Goal: Information Seeking & Learning: Find specific fact

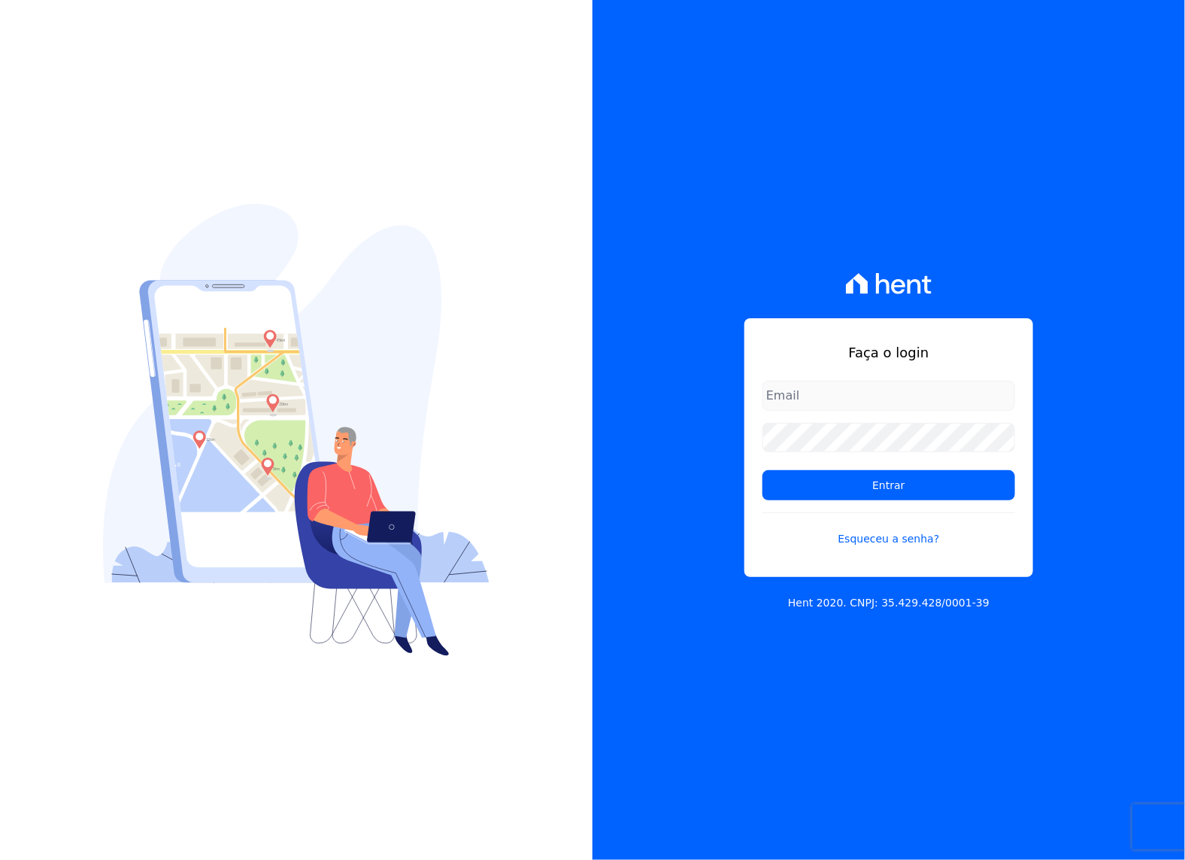
type input "[PERSON_NAME][EMAIL_ADDRESS][PERSON_NAME][DOMAIN_NAME]"
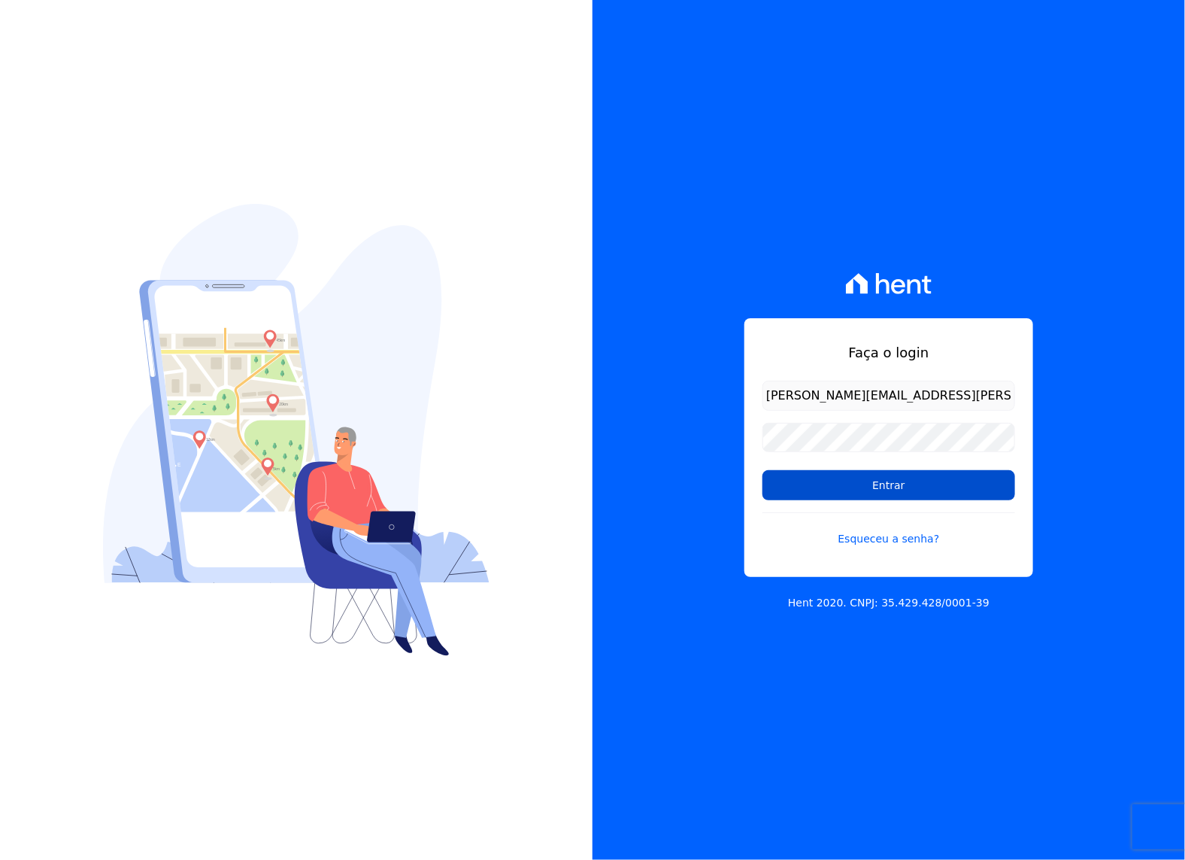
click at [899, 492] on input "Entrar" at bounding box center [889, 485] width 253 height 30
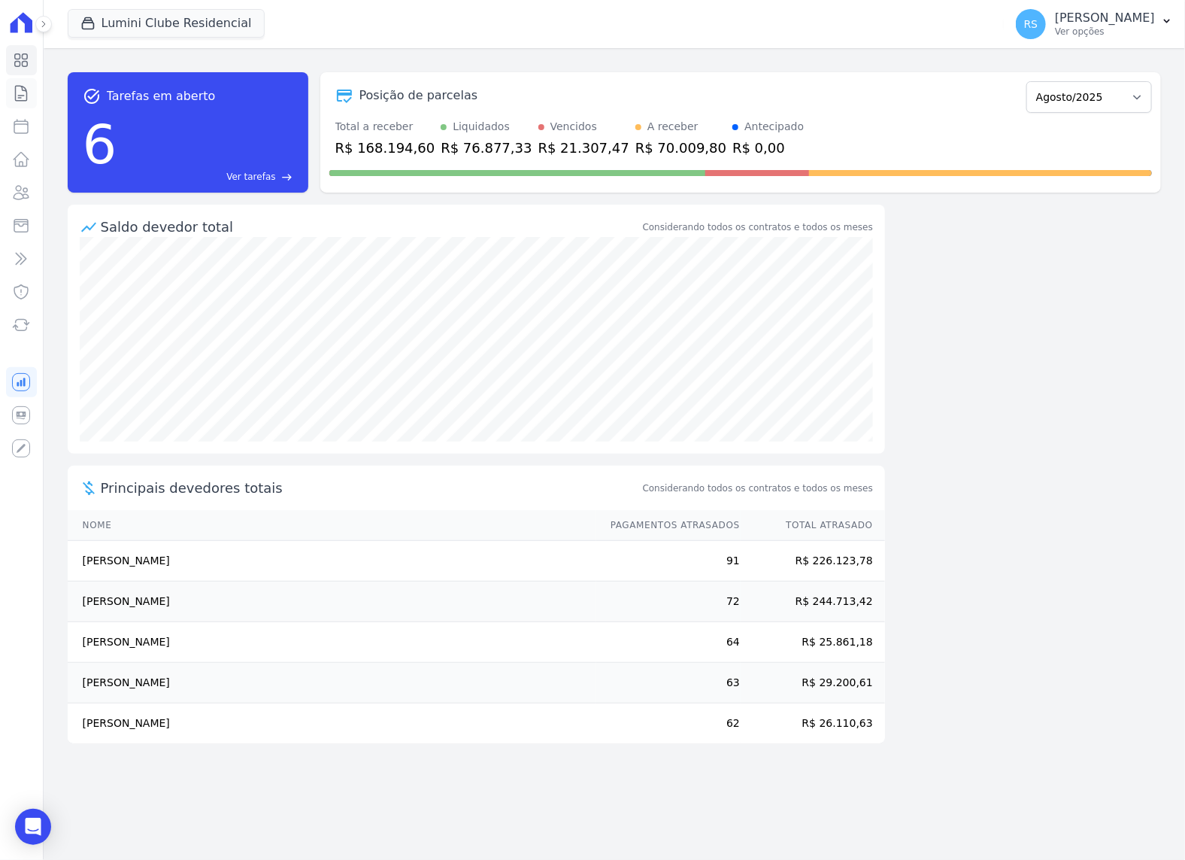
click at [20, 95] on icon at bounding box center [21, 93] width 11 height 15
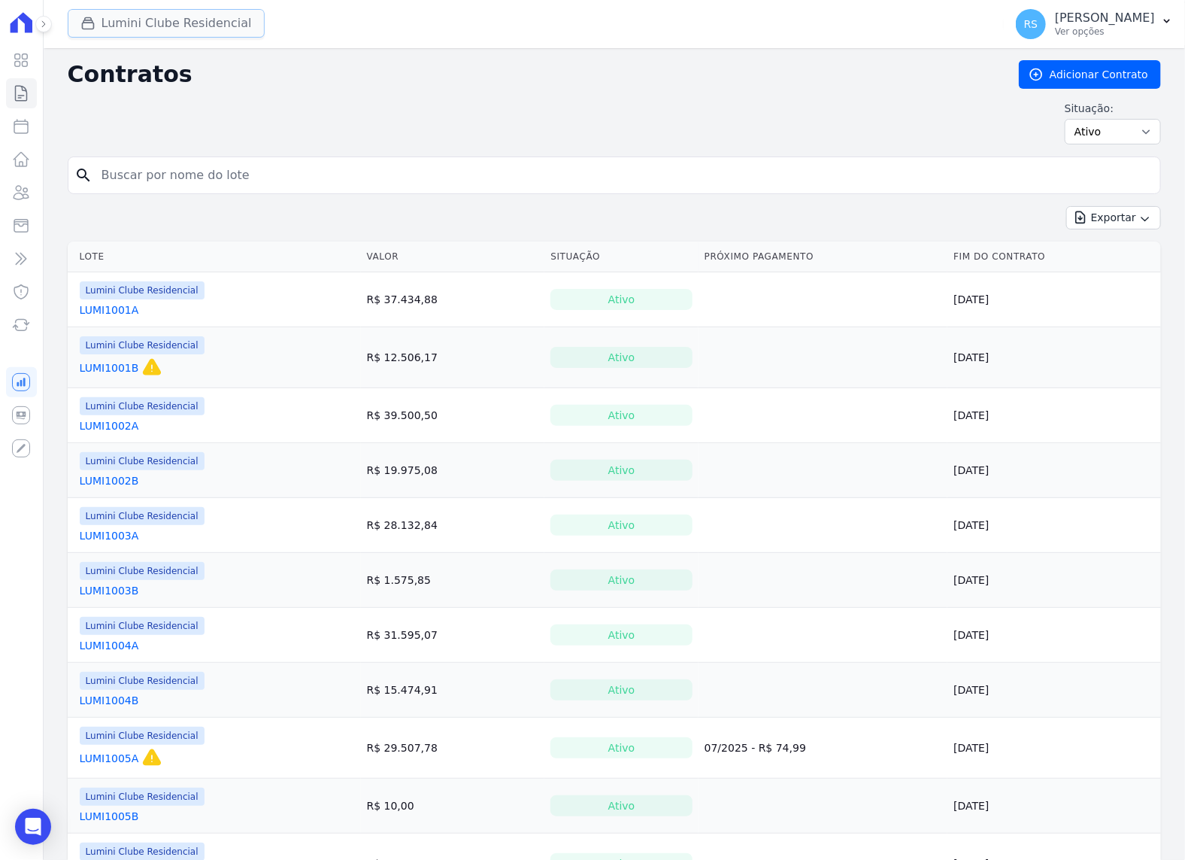
click at [197, 29] on button "Lumini Clube Residencial" at bounding box center [166, 23] width 197 height 29
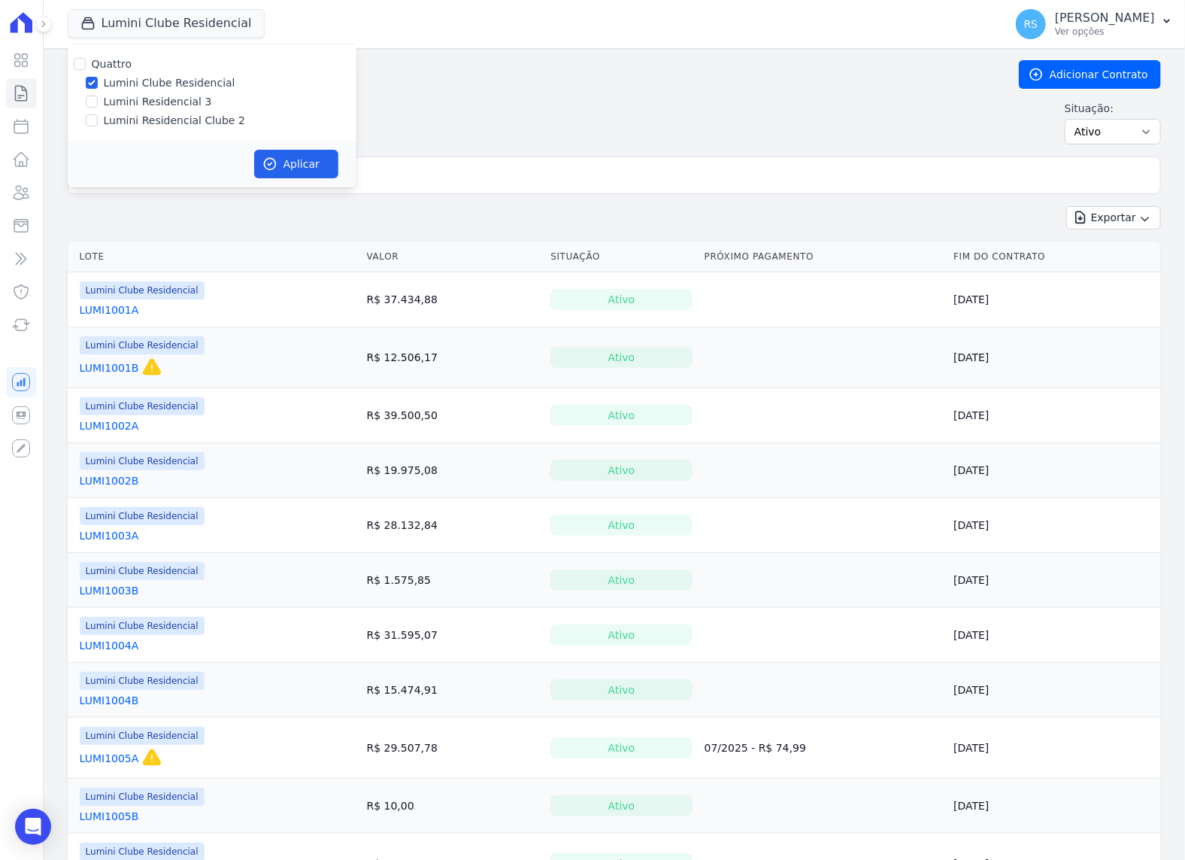
click at [605, 89] on div "Contratos Adicionar Contrato Situação: Ativo Todos Pausado Distratado Rascunho …" at bounding box center [614, 108] width 1093 height 96
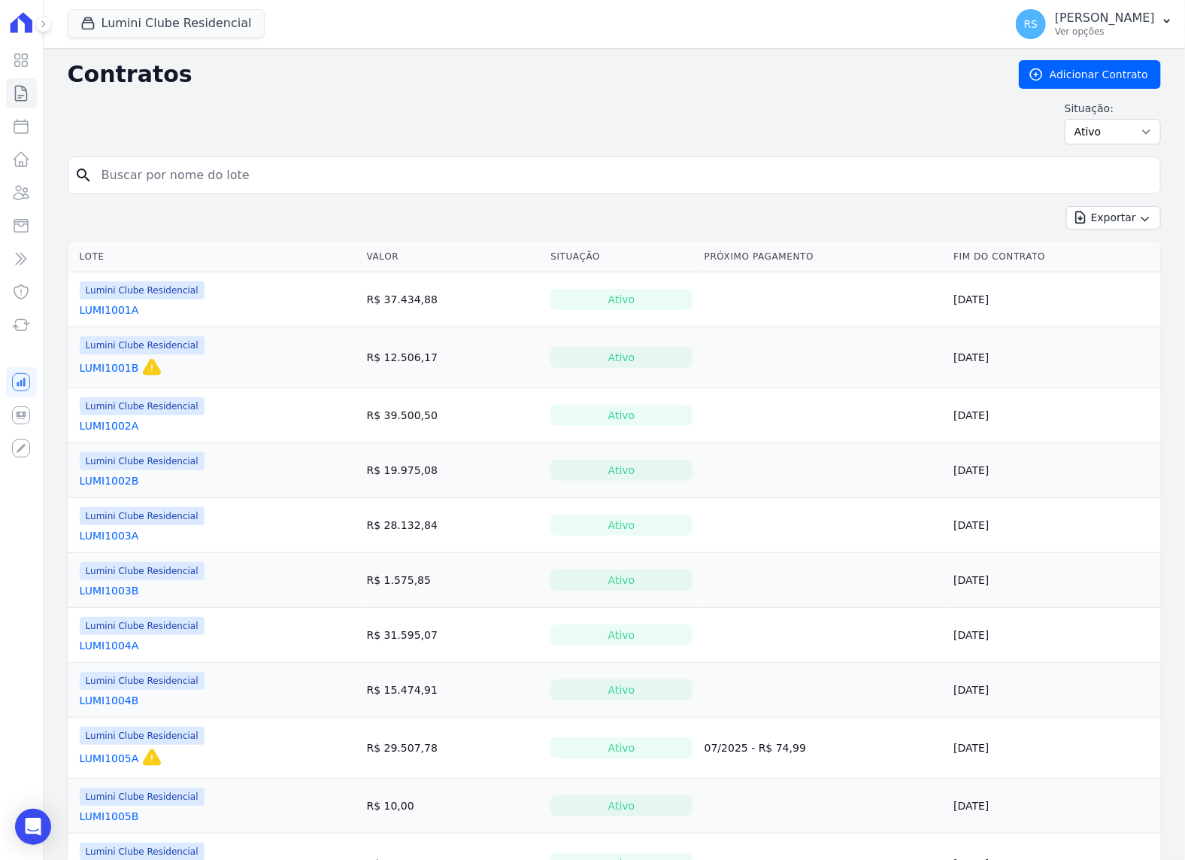
click at [422, 177] on input "search" at bounding box center [624, 175] width 1062 height 30
type input "lucas miranda"
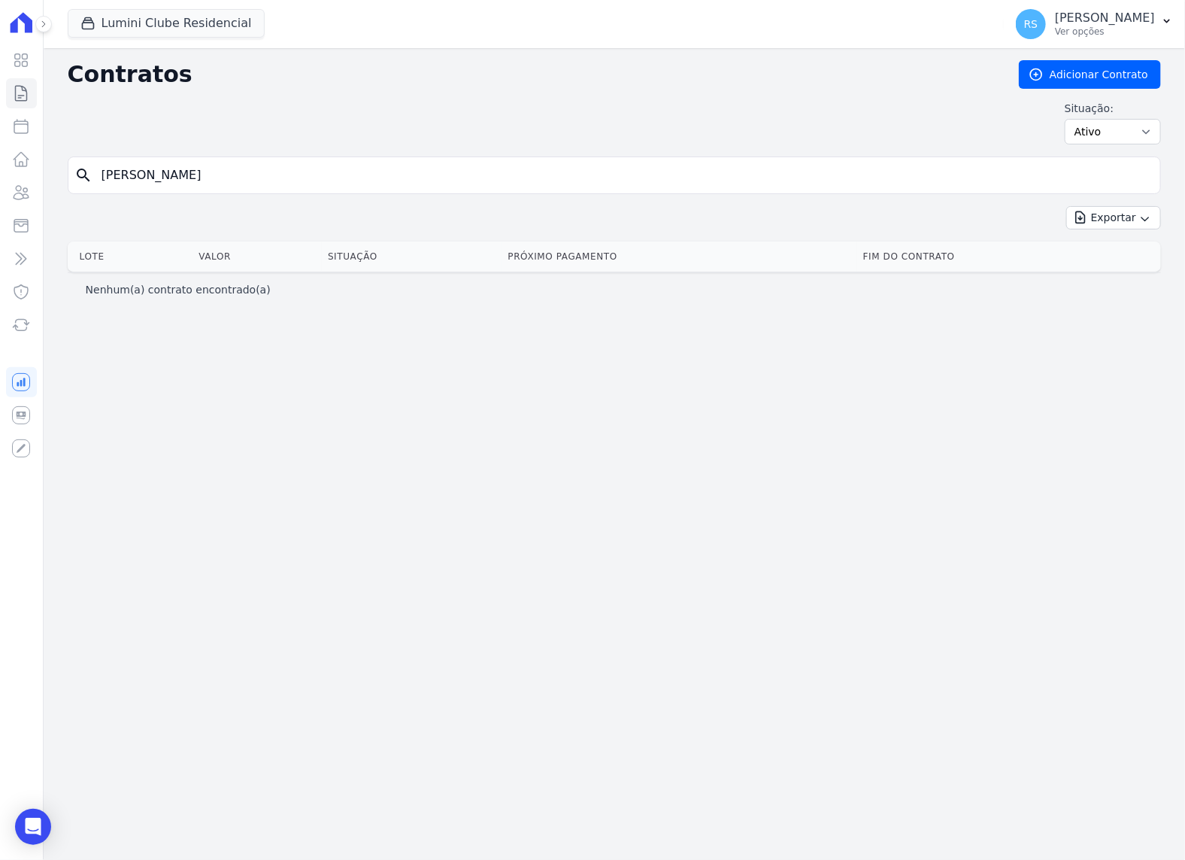
click at [422, 177] on input "lucas miranda" at bounding box center [624, 175] width 1062 height 30
click at [377, 177] on input "lucas miranda" at bounding box center [624, 175] width 1062 height 30
click at [323, 131] on div "Situação: Ativo Todos Pausado Distratado Rascunho Expirado Encerrado" at bounding box center [614, 123] width 1093 height 44
click at [284, 171] on input "lucas miranda" at bounding box center [624, 175] width 1062 height 30
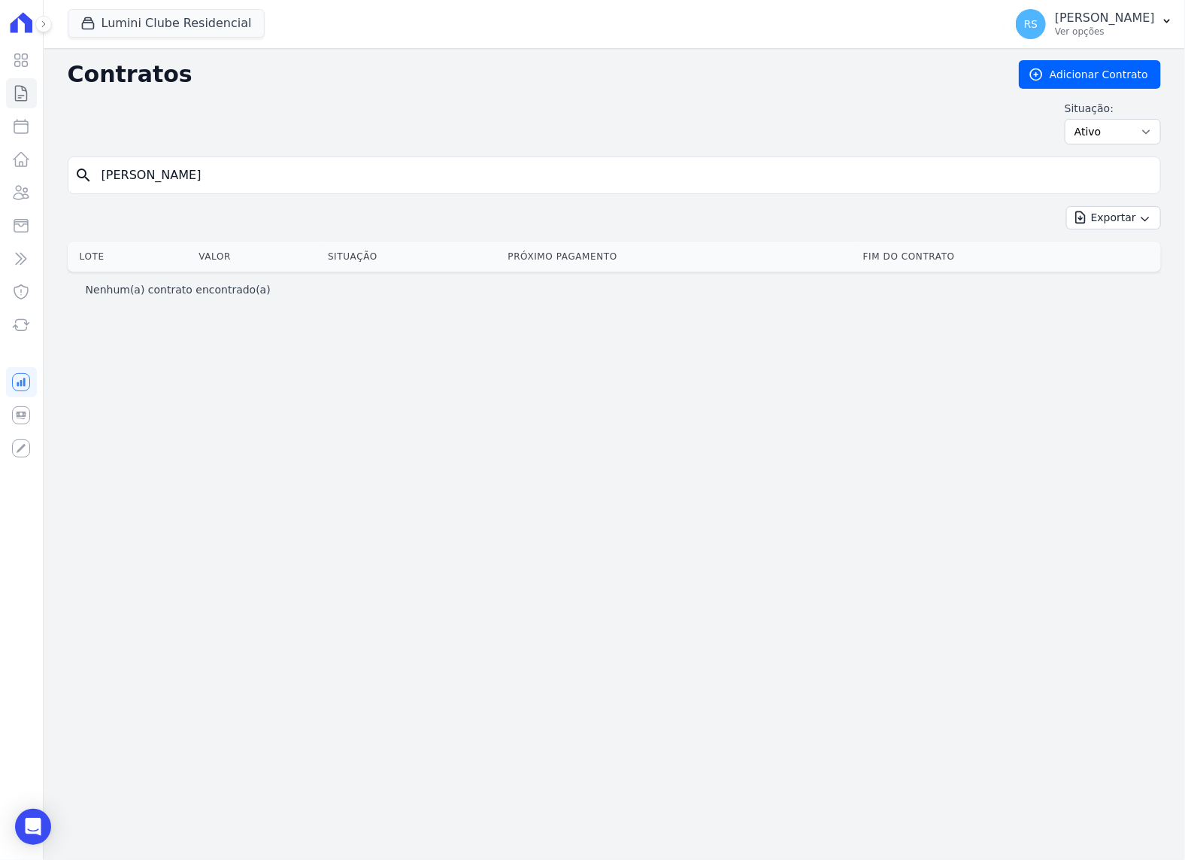
click at [284, 171] on input "lucas miranda" at bounding box center [624, 175] width 1062 height 30
click at [267, 175] on input "lucas miranda" at bounding box center [624, 175] width 1062 height 30
type input "lucas"
click at [24, 99] on icon at bounding box center [21, 93] width 18 height 18
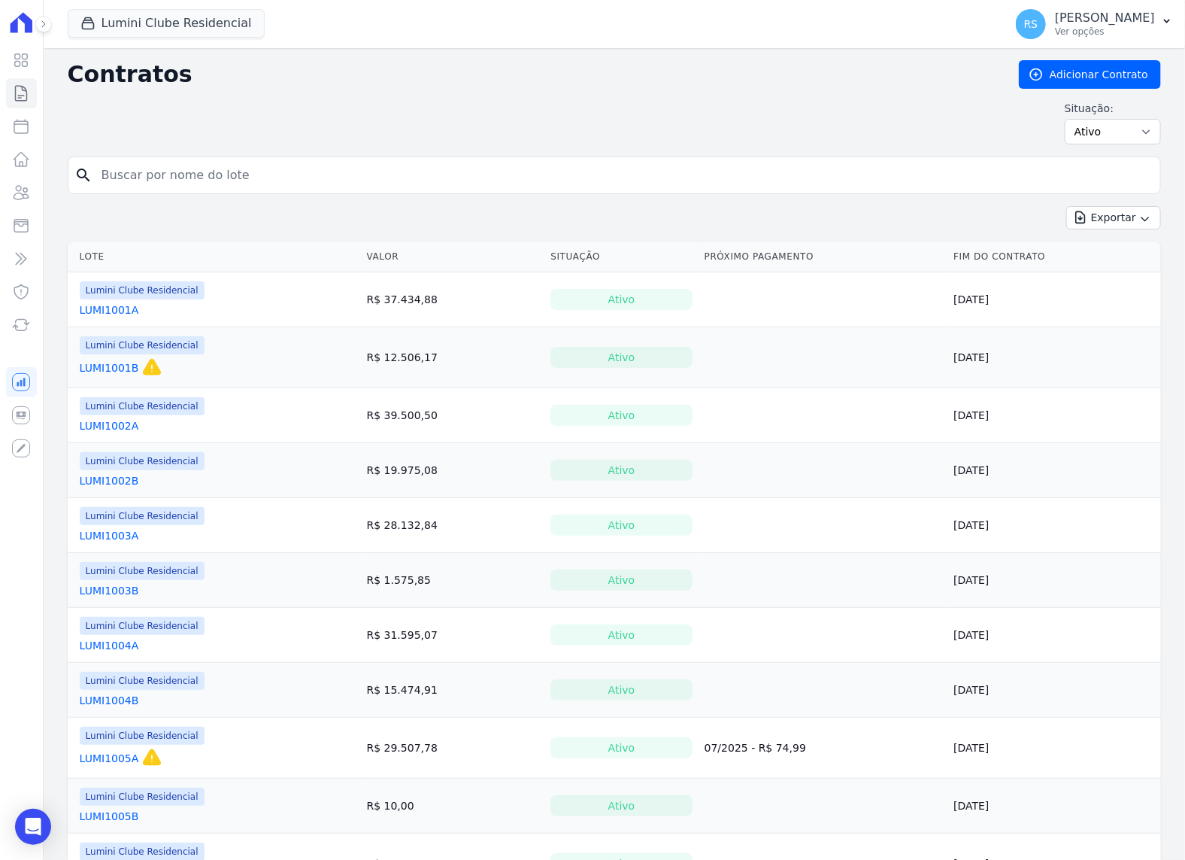
click at [208, 183] on input "search" at bounding box center [624, 175] width 1062 height 30
click at [24, 129] on icon at bounding box center [21, 126] width 18 height 18
select select
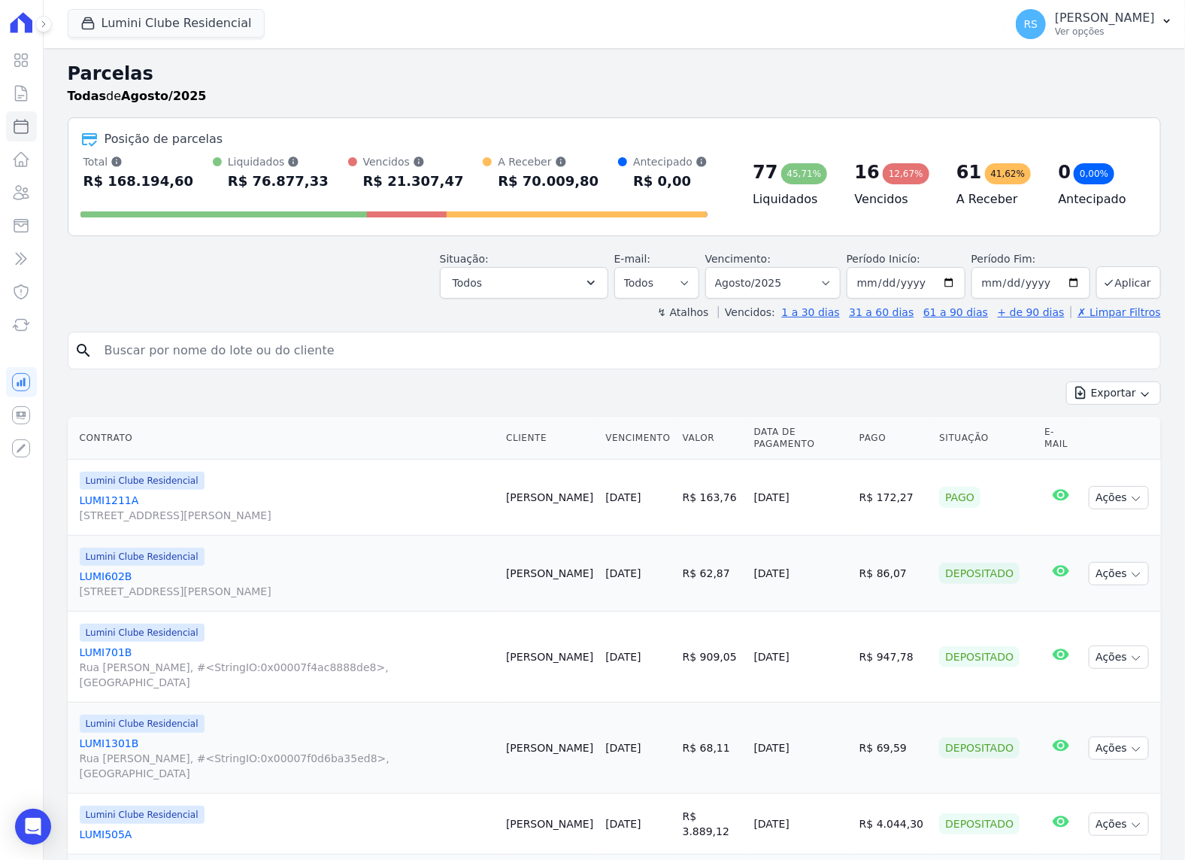
click at [208, 355] on input "search" at bounding box center [625, 350] width 1059 height 30
paste input "lucas miranda"
type input "lucas miranda"
select select
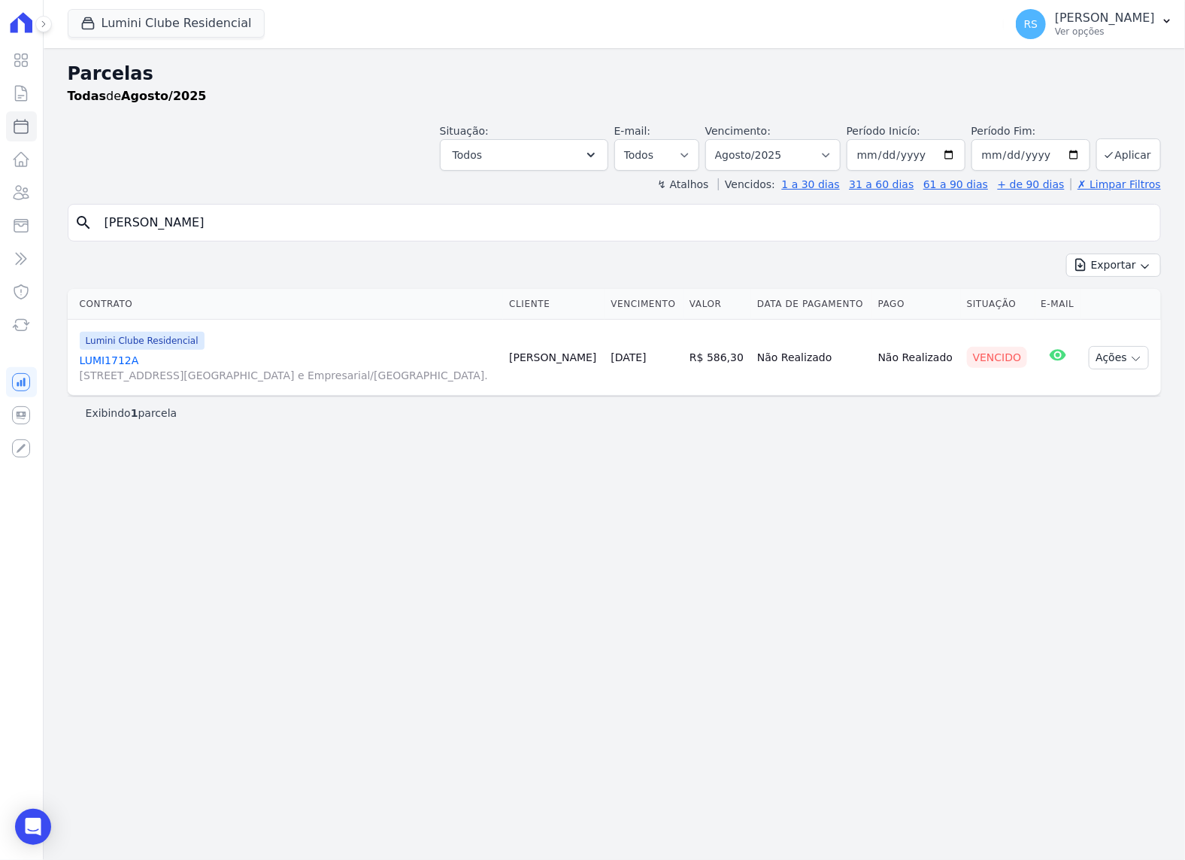
click at [97, 364] on link "LUMI1712A Alameda Rio Negro, 503, Sala 207, Alphaville Centro Industrial e Empr…" at bounding box center [289, 368] width 418 height 30
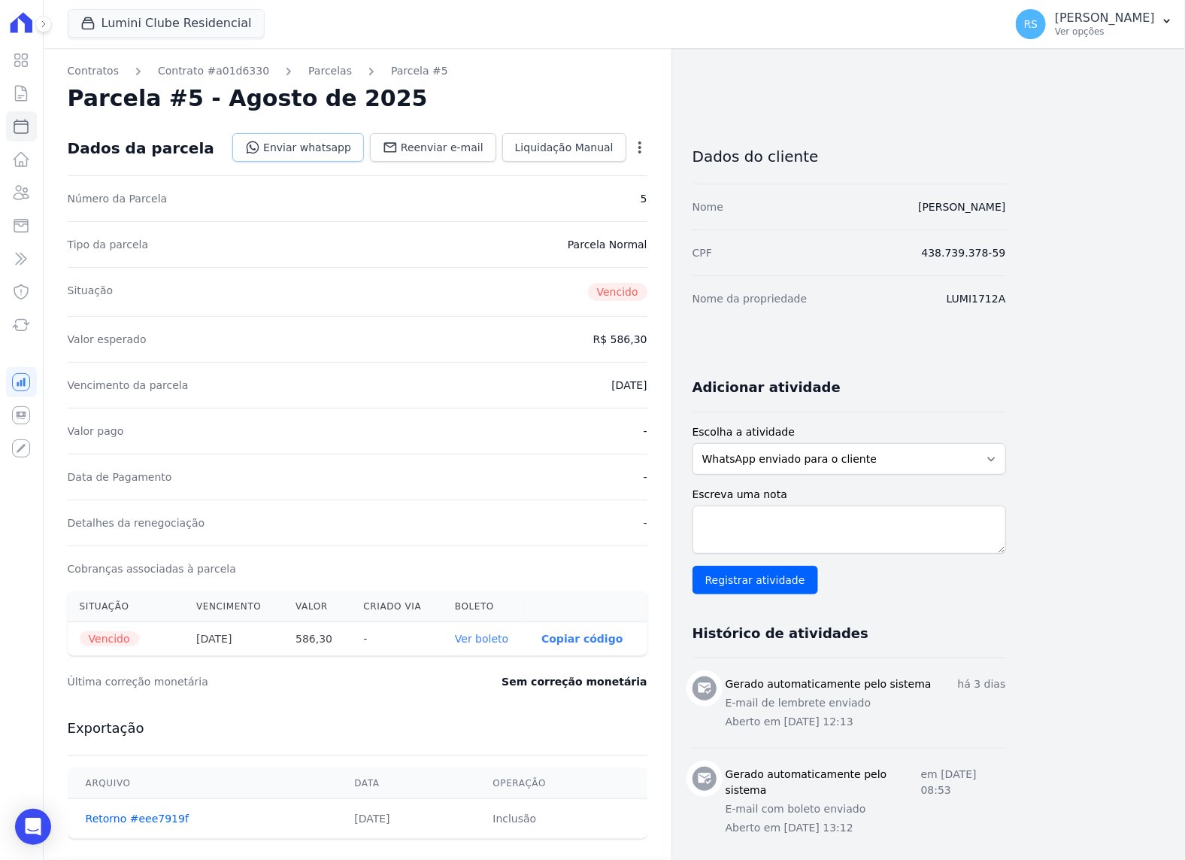
click at [338, 150] on link "Enviar whatsapp" at bounding box center [298, 147] width 132 height 29
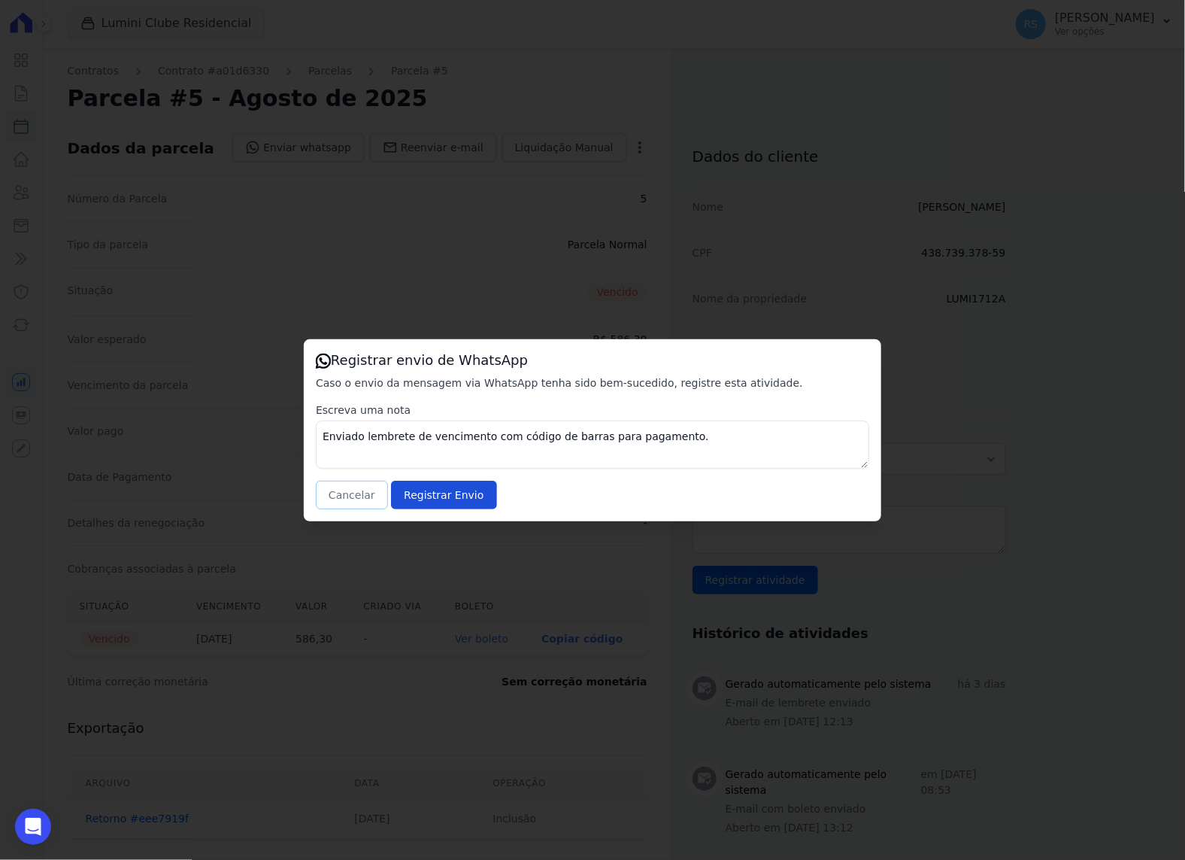
click at [360, 491] on button "Cancelar" at bounding box center [352, 495] width 72 height 29
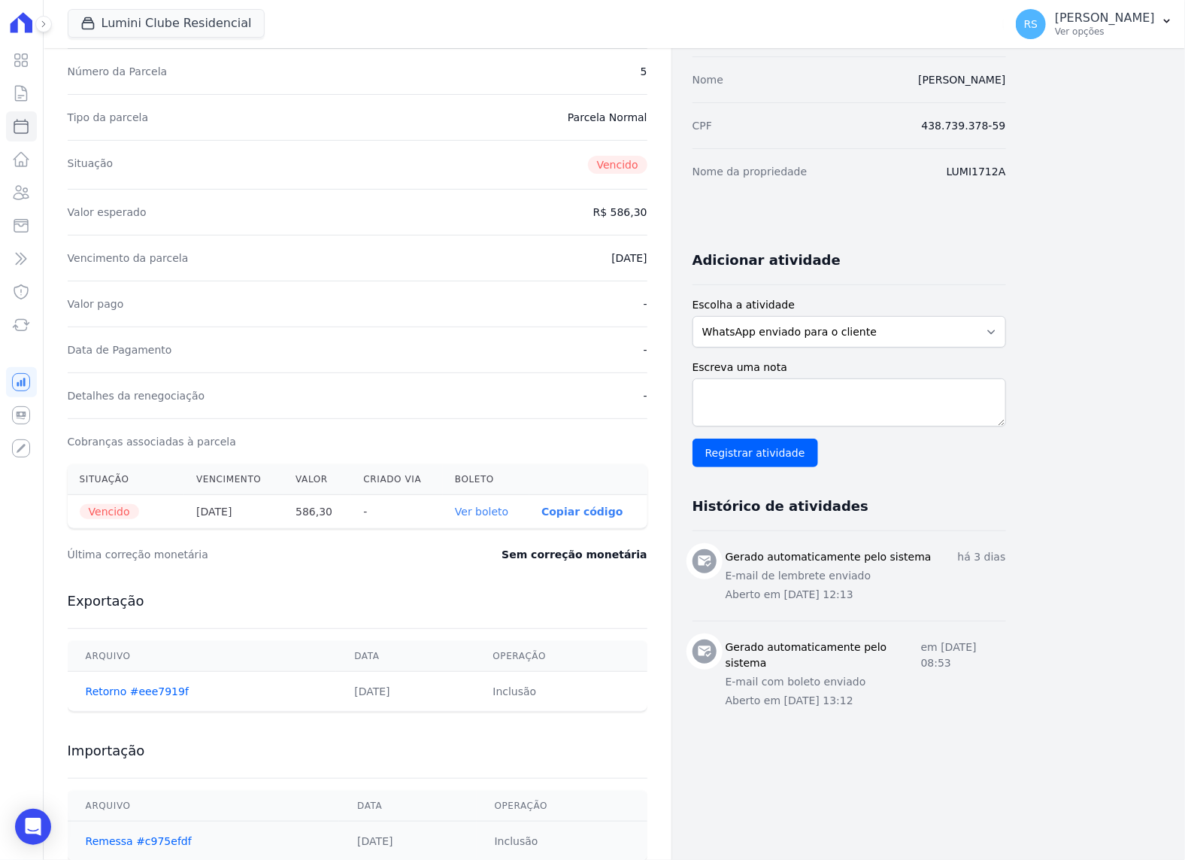
scroll to position [172, 0]
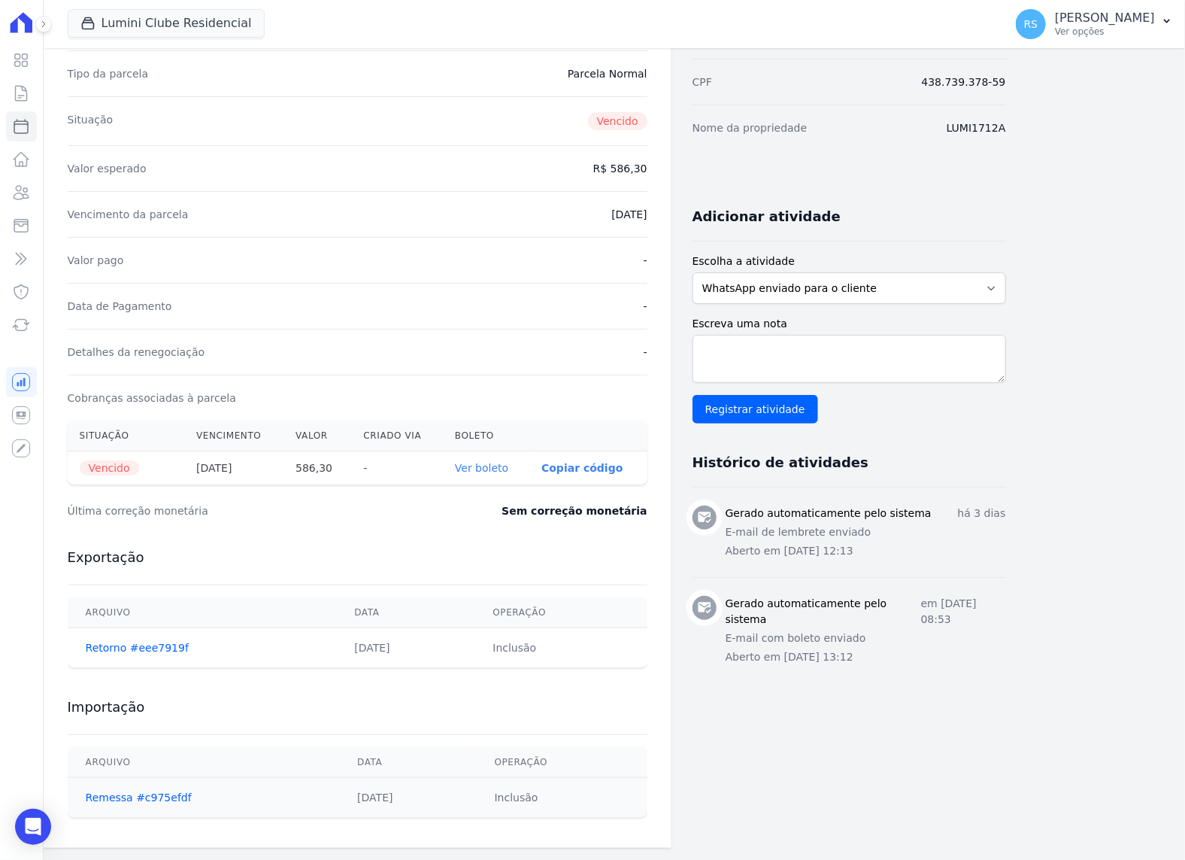
drag, startPoint x: 329, startPoint y: 527, endPoint x: 190, endPoint y: 577, distance: 148.4
click at [322, 531] on div "Última correção monetária Sem correção monetária" at bounding box center [358, 510] width 580 height 45
